Goal: Task Accomplishment & Management: Use online tool/utility

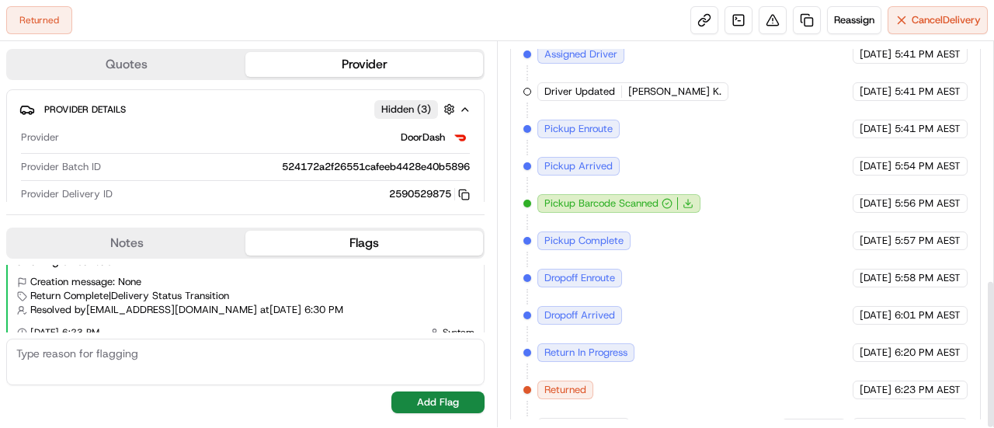
scroll to position [612, 0]
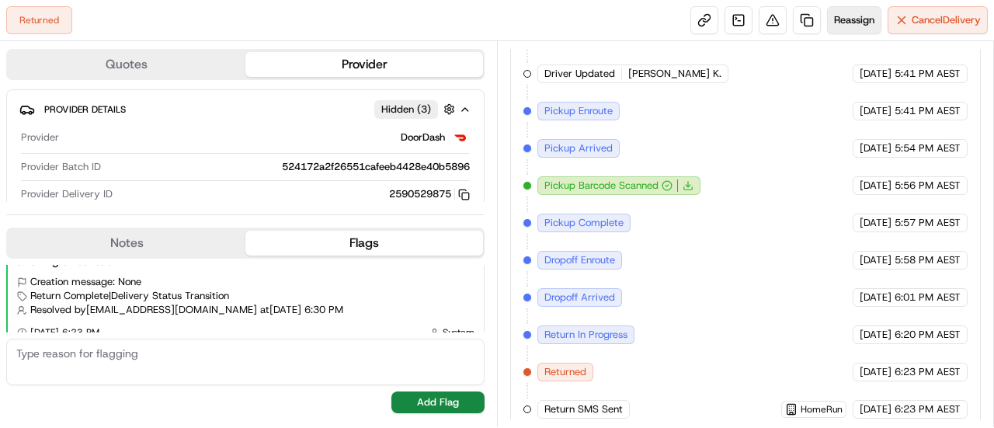
click at [841, 21] on span "Reassign" at bounding box center [854, 20] width 40 height 14
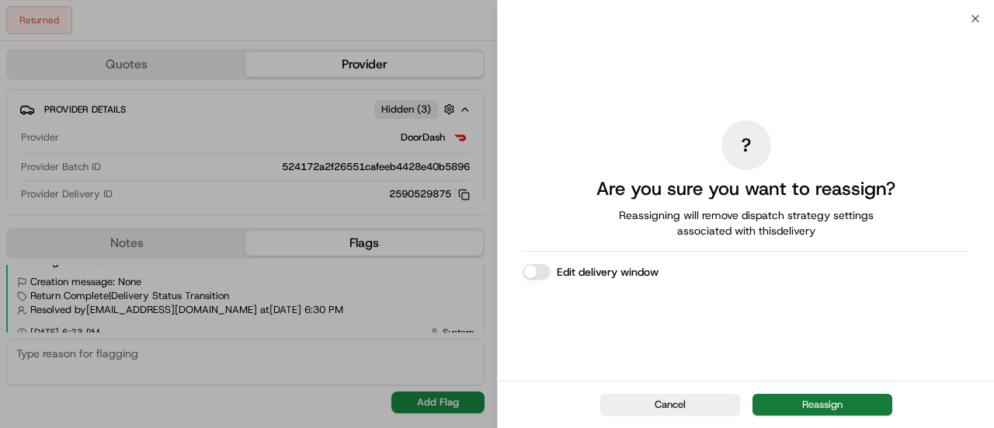
click at [817, 400] on button "Reassign" at bounding box center [822, 405] width 140 height 22
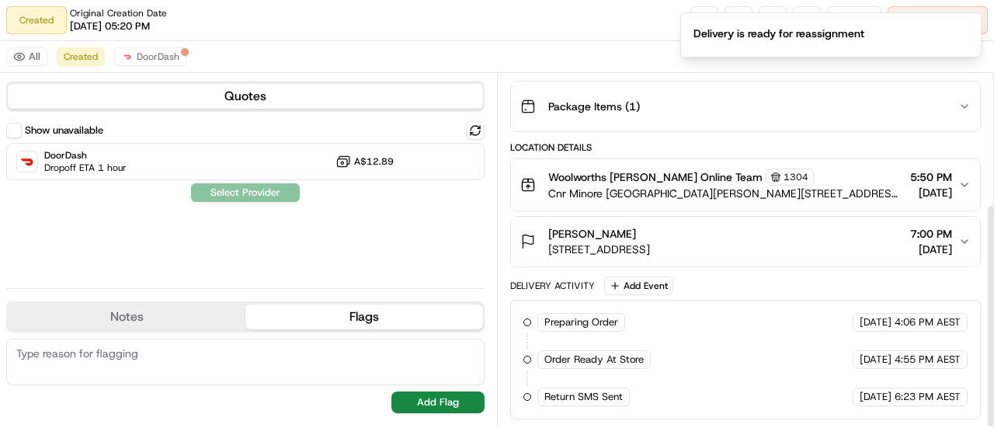
scroll to position [203, 0]
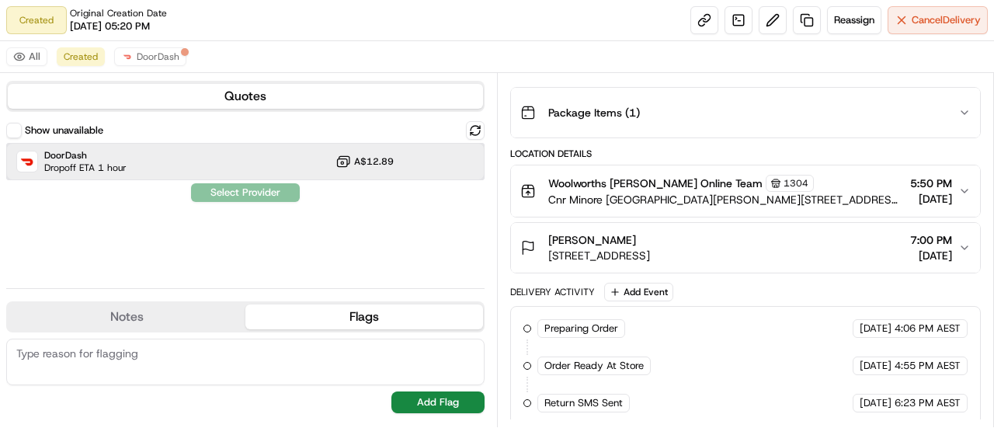
click at [137, 167] on div "DoorDash Dropoff ETA 1 hour A$12.89" at bounding box center [245, 161] width 478 height 37
click at [278, 189] on button "Assign Provider" at bounding box center [245, 192] width 110 height 19
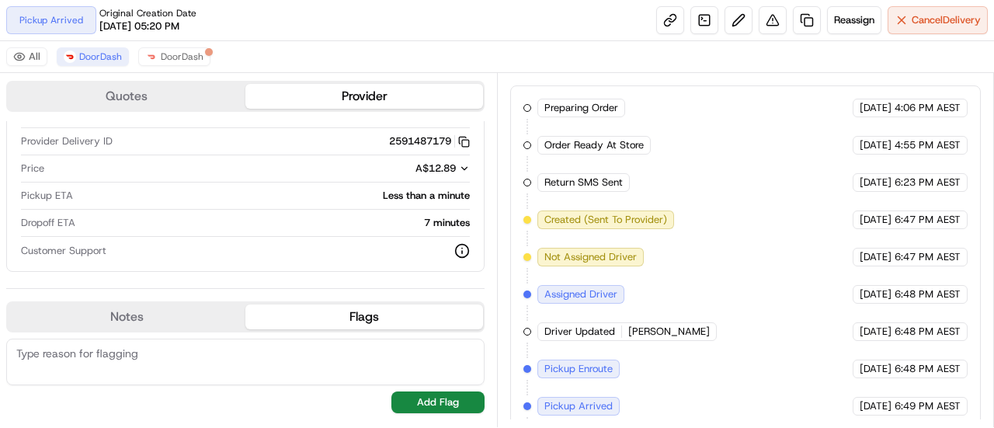
scroll to position [460, 0]
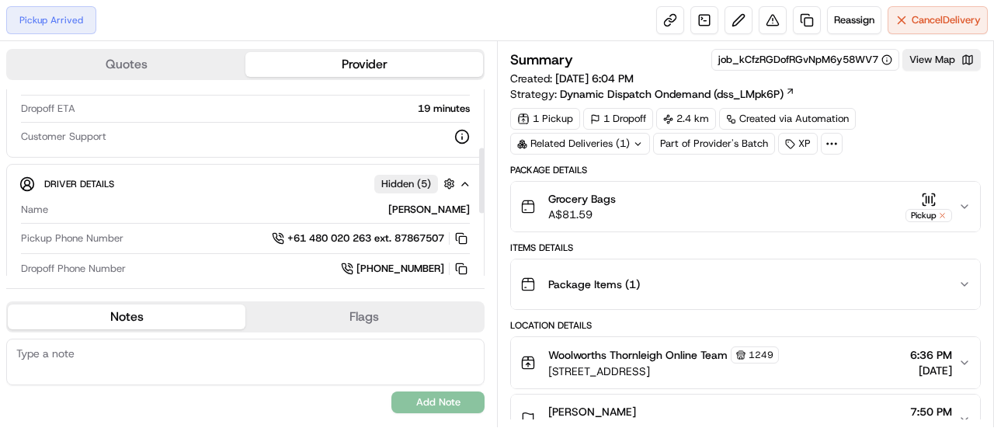
scroll to position [233, 0]
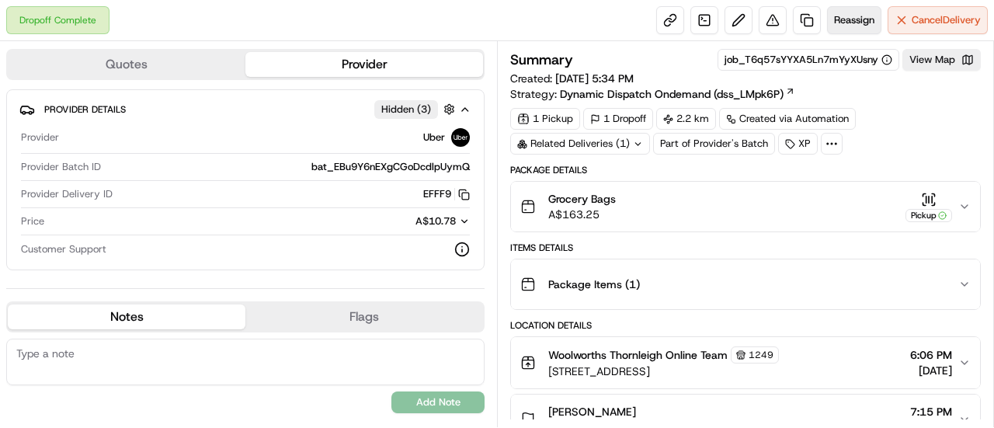
click at [841, 13] on span "Reassign" at bounding box center [854, 20] width 40 height 14
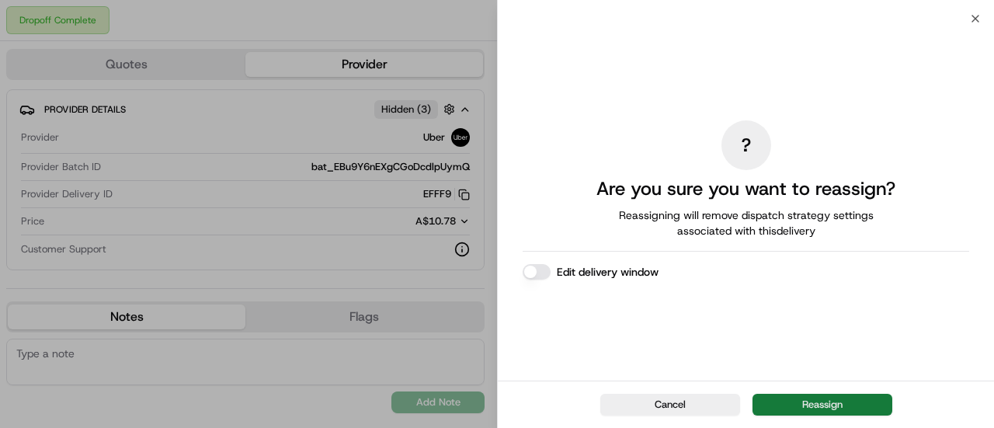
click at [823, 398] on button "Reassign" at bounding box center [822, 405] width 140 height 22
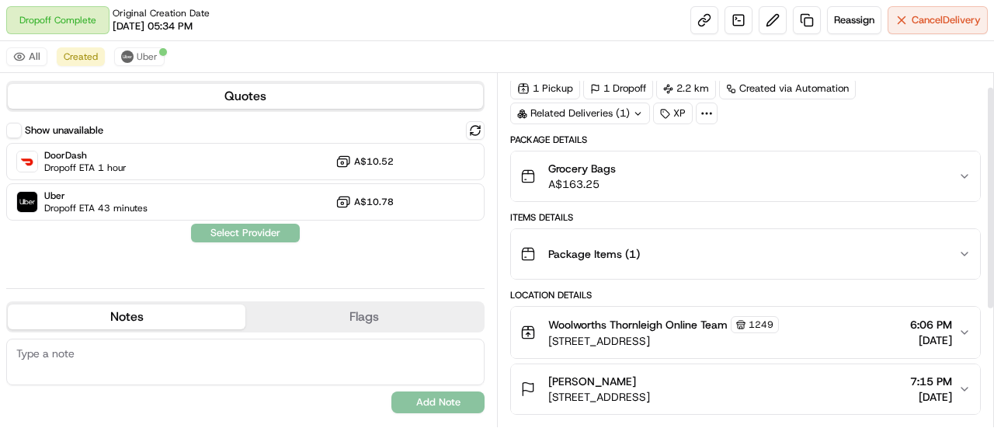
scroll to position [203, 0]
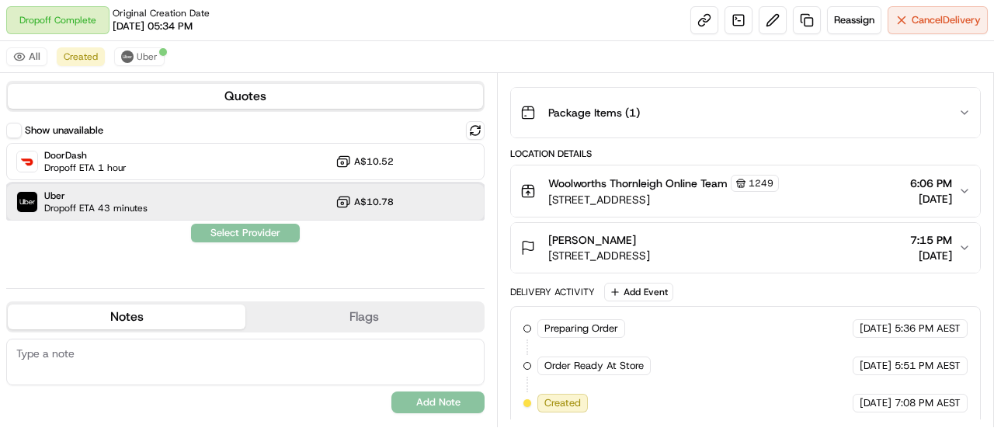
click at [215, 186] on div "Uber Dropoff ETA 43 minutes A$10.78" at bounding box center [245, 201] width 478 height 37
click at [248, 234] on button "Assign Provider" at bounding box center [245, 233] width 110 height 19
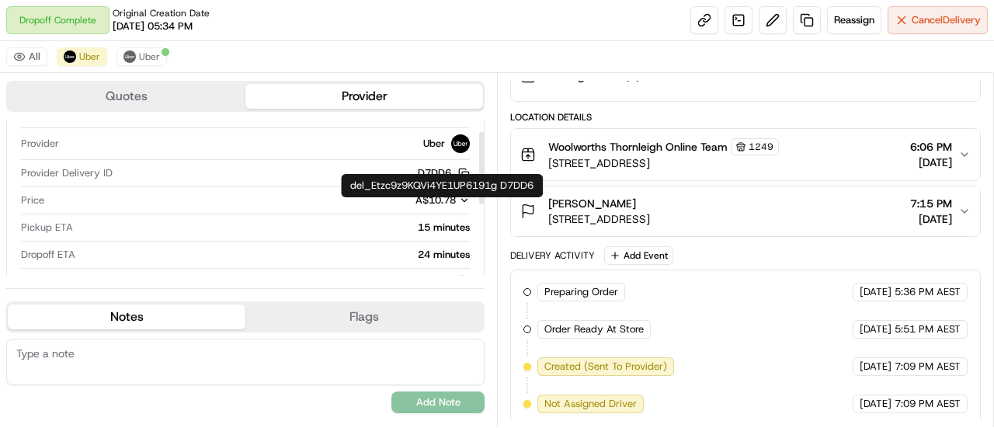
scroll to position [78, 0]
